Goal: Transaction & Acquisition: Purchase product/service

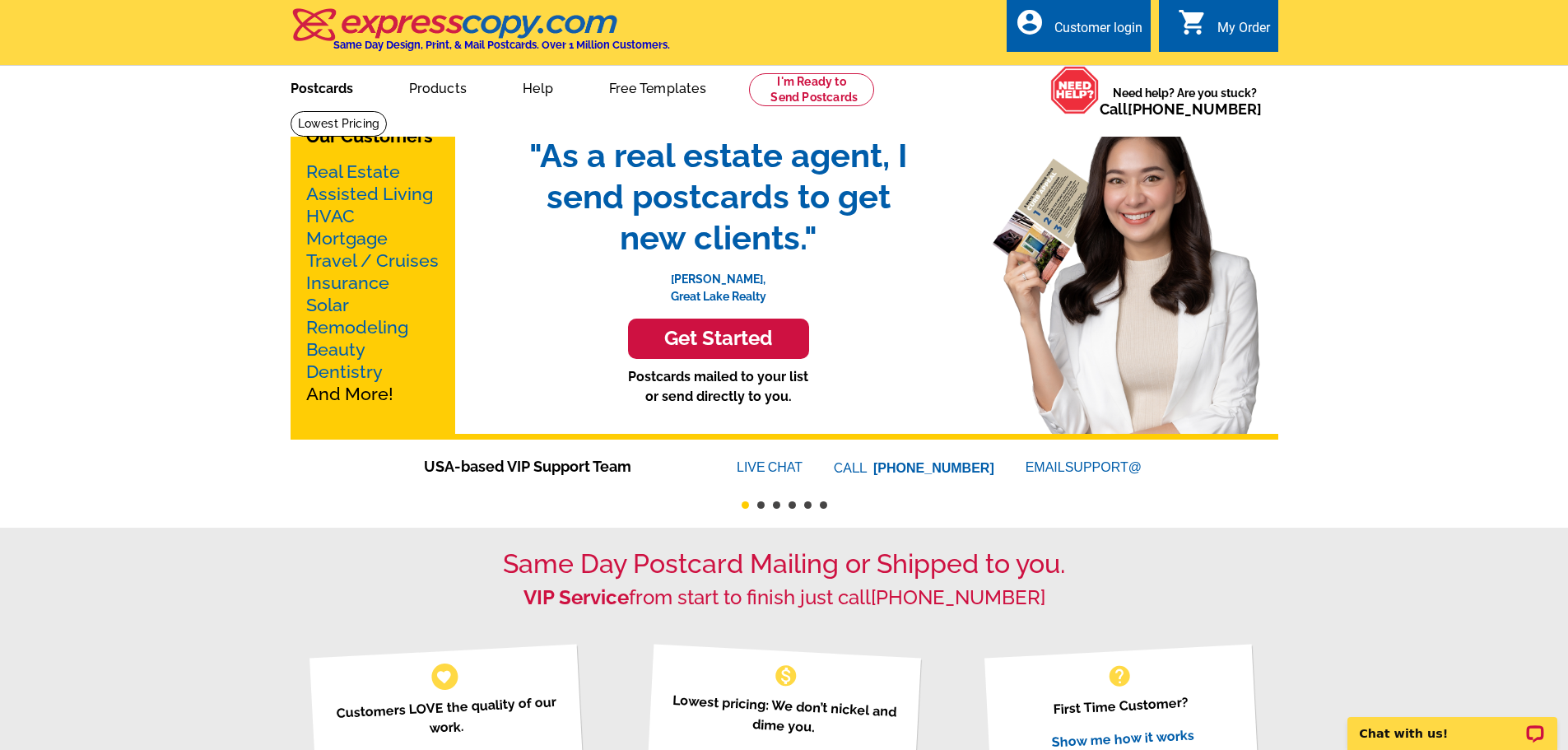
click at [329, 94] on link "Postcards" at bounding box center [321, 87] width 115 height 39
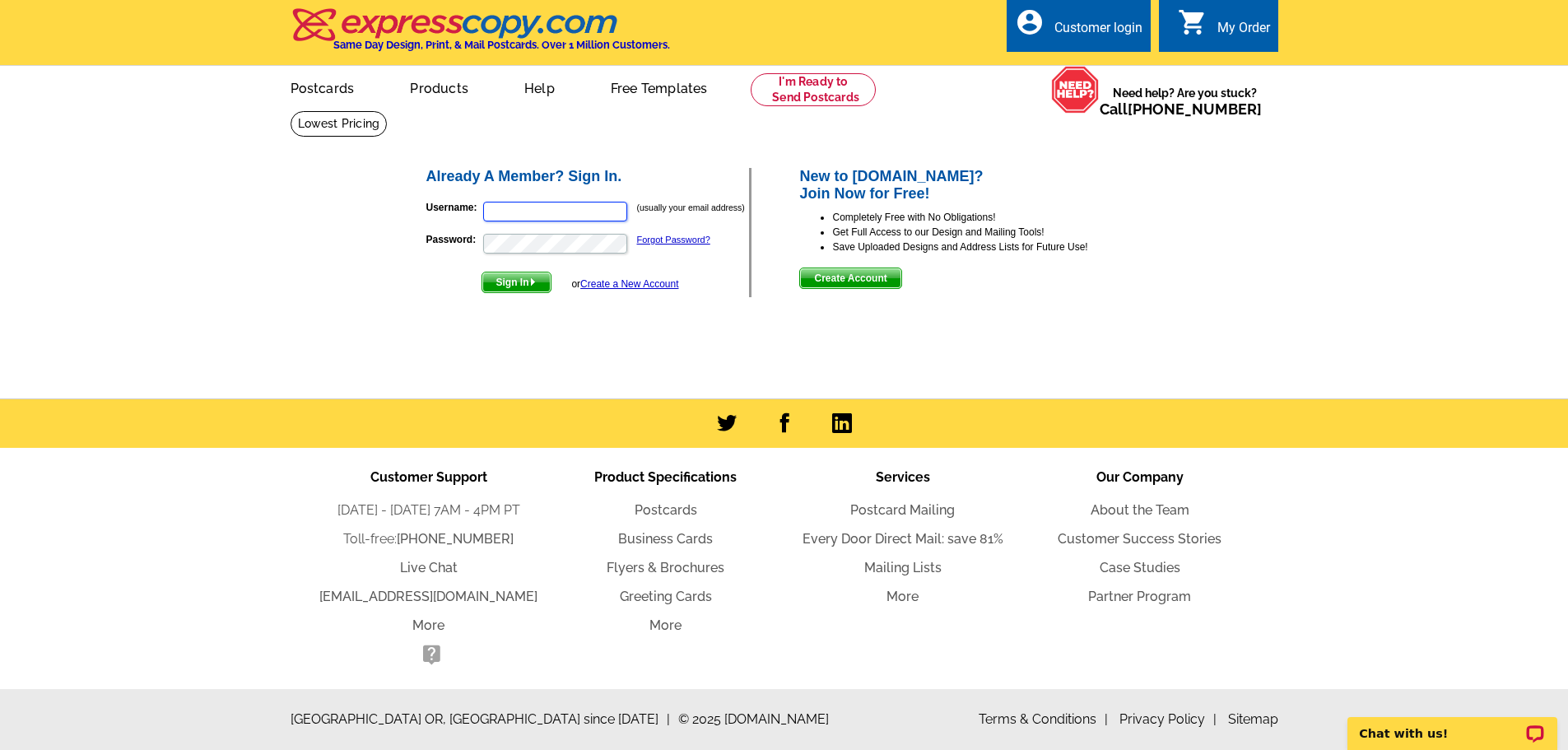
type input "glenda@pollardpartners.com"
click at [511, 282] on span "Sign In" at bounding box center [516, 283] width 68 height 20
